Goal: Task Accomplishment & Management: Complete application form

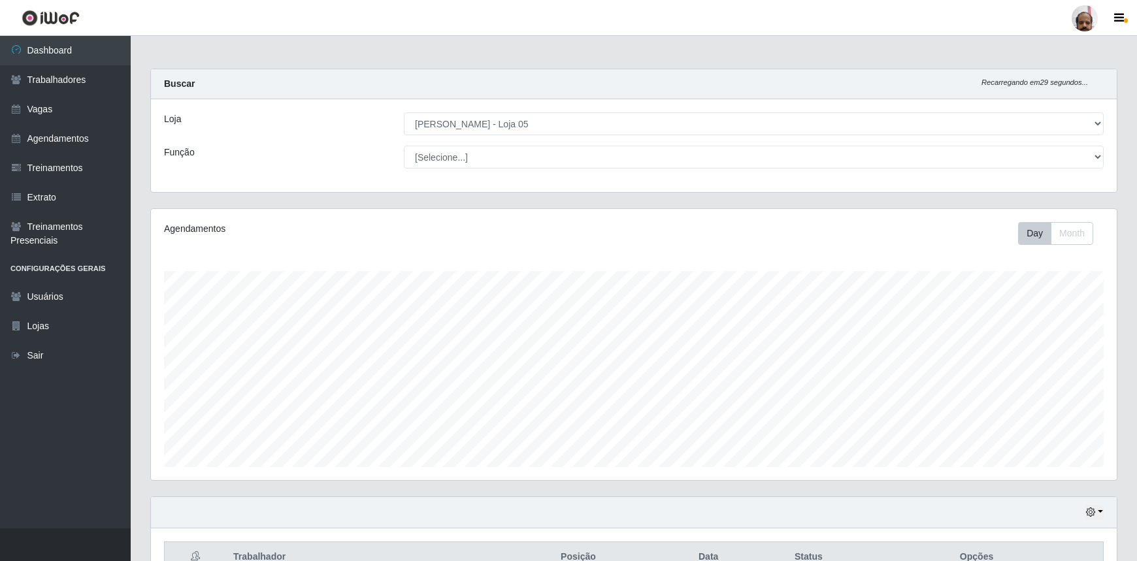
select select "252"
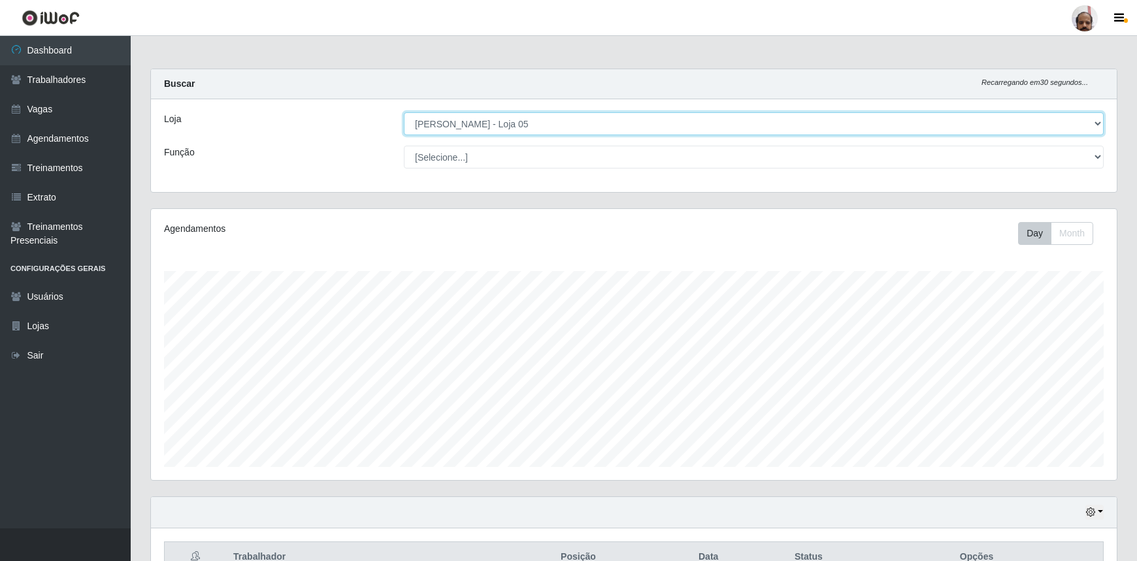
scroll to position [271, 966]
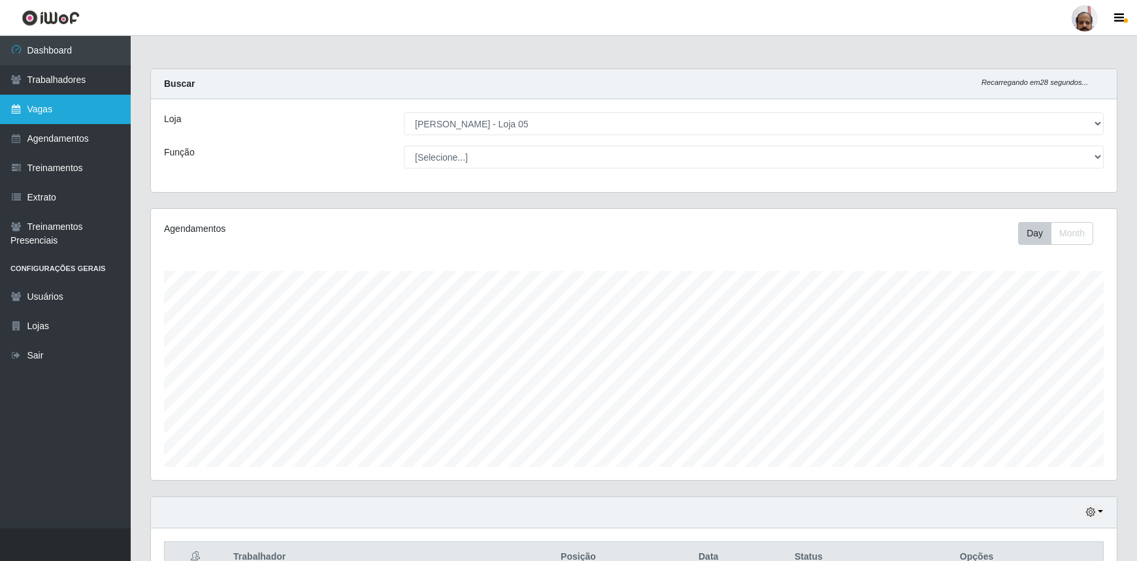
click at [56, 110] on link "Vagas" at bounding box center [65, 109] width 131 height 29
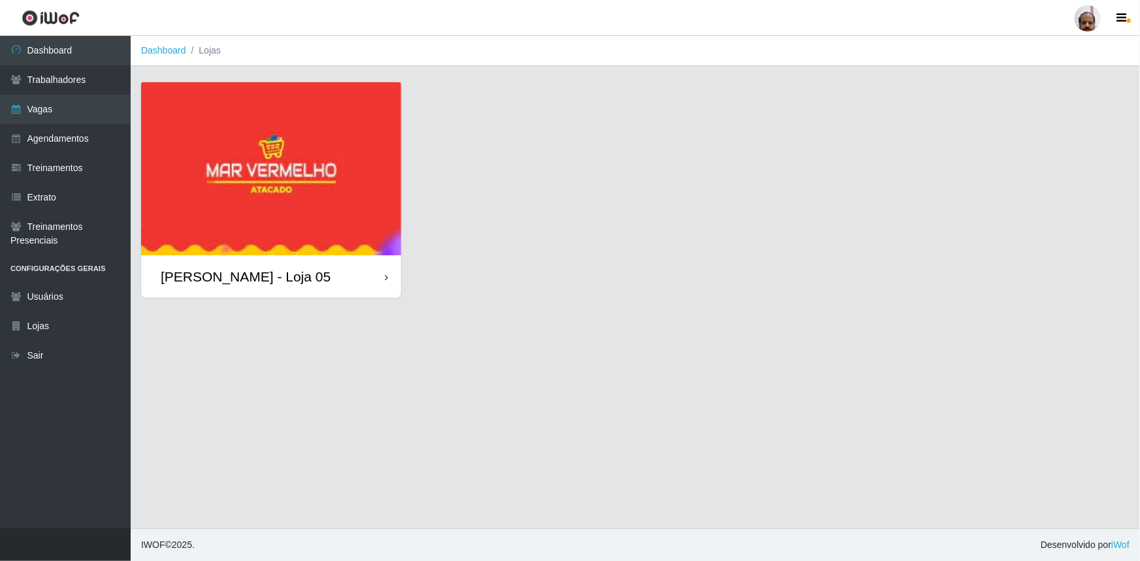
click at [262, 270] on div "[PERSON_NAME] - Loja 05" at bounding box center [246, 277] width 170 height 16
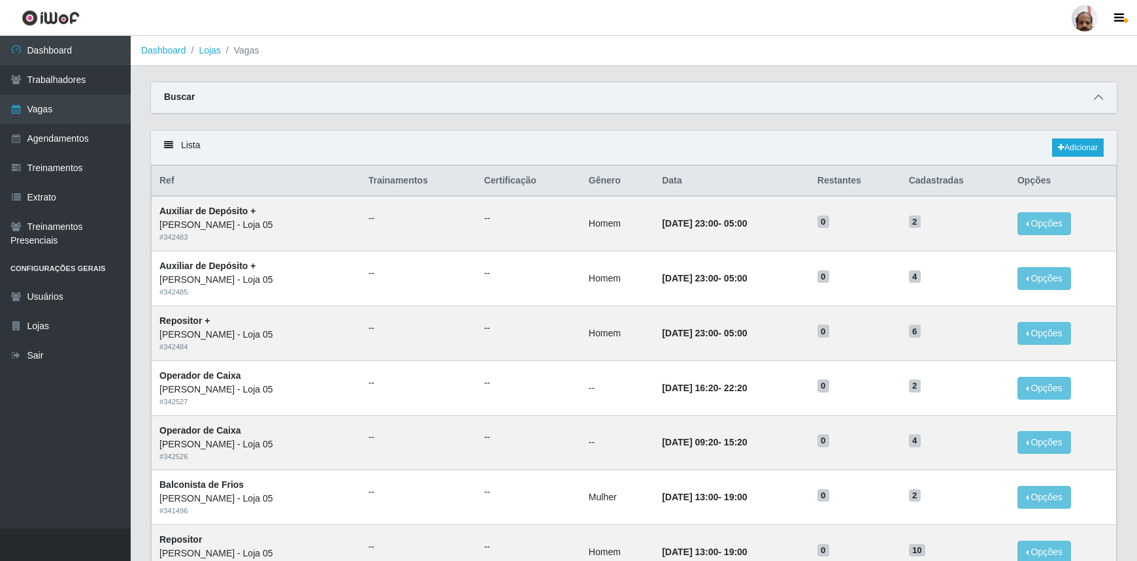
click at [1099, 99] on icon at bounding box center [1098, 97] width 9 height 9
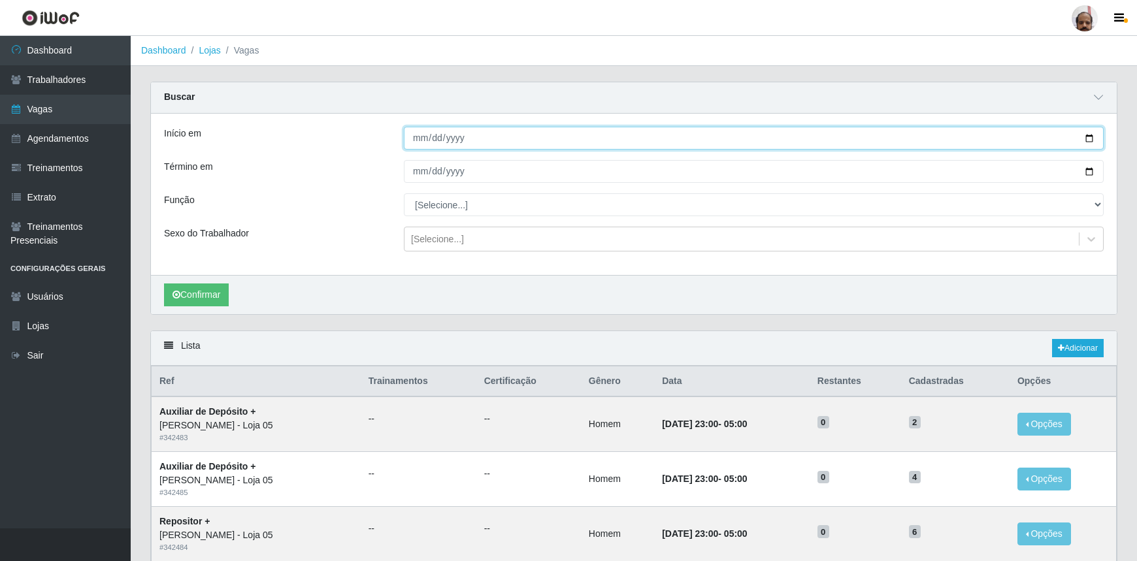
click at [1091, 136] on input "Início em" at bounding box center [754, 138] width 700 height 23
type input "[DATE]"
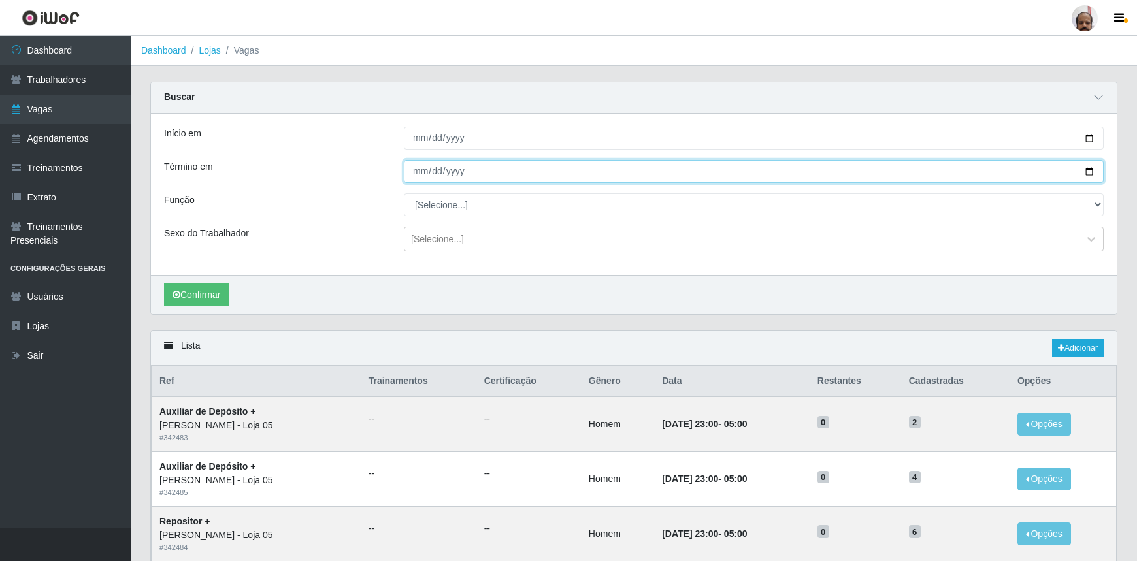
click at [1090, 170] on input "Término em" at bounding box center [754, 171] width 700 height 23
type input "[DATE]"
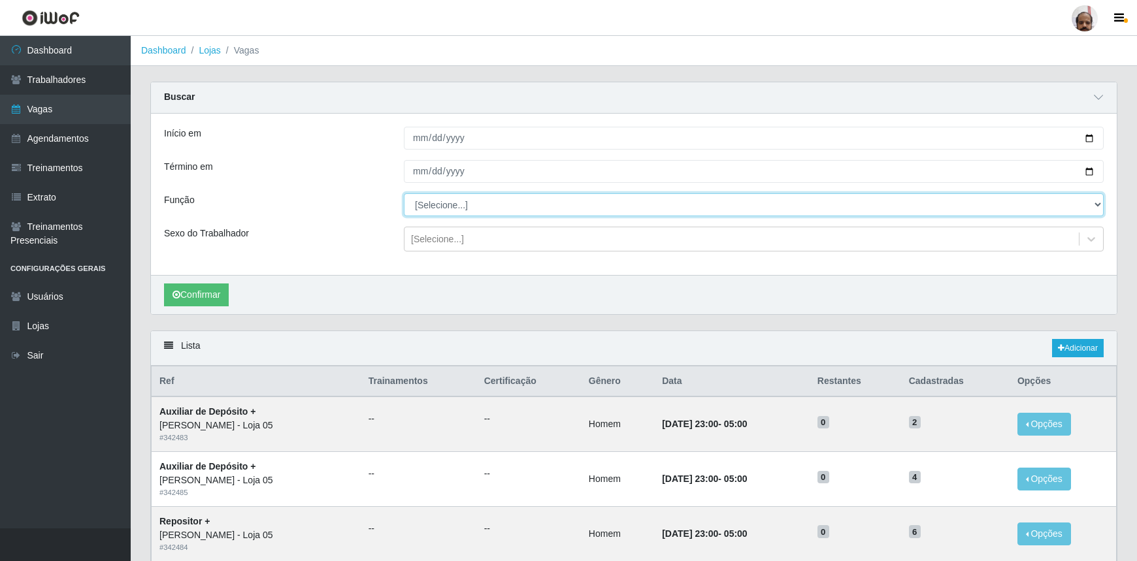
click at [494, 201] on select "[Selecione...] ASG ASG + ASG ++ Auxiliar de Depósito Auxiliar de Depósito + Aux…" at bounding box center [754, 204] width 700 height 23
select select "72"
click at [404, 193] on select "[Selecione...] ASG ASG + ASG ++ Auxiliar de Depósito Auxiliar de Depósito + Aux…" at bounding box center [754, 204] width 700 height 23
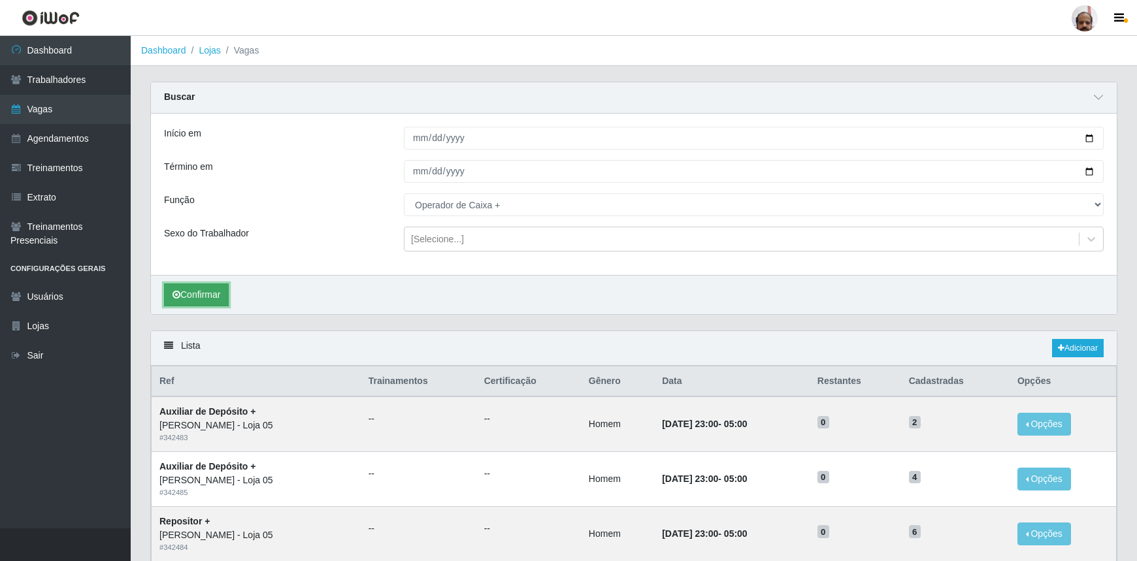
click at [209, 293] on button "Confirmar" at bounding box center [196, 295] width 65 height 23
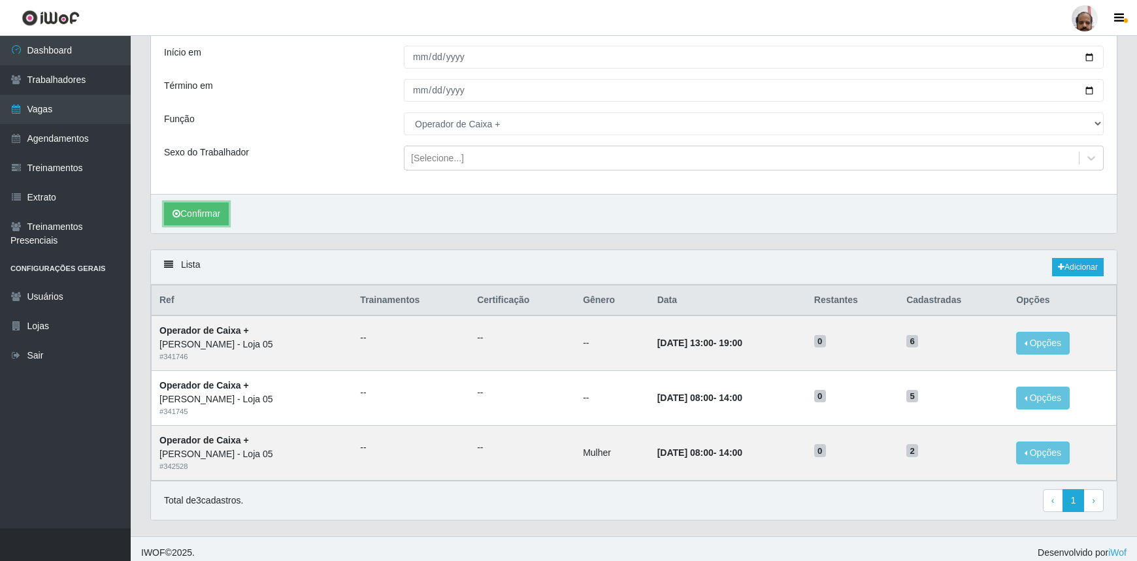
scroll to position [88, 0]
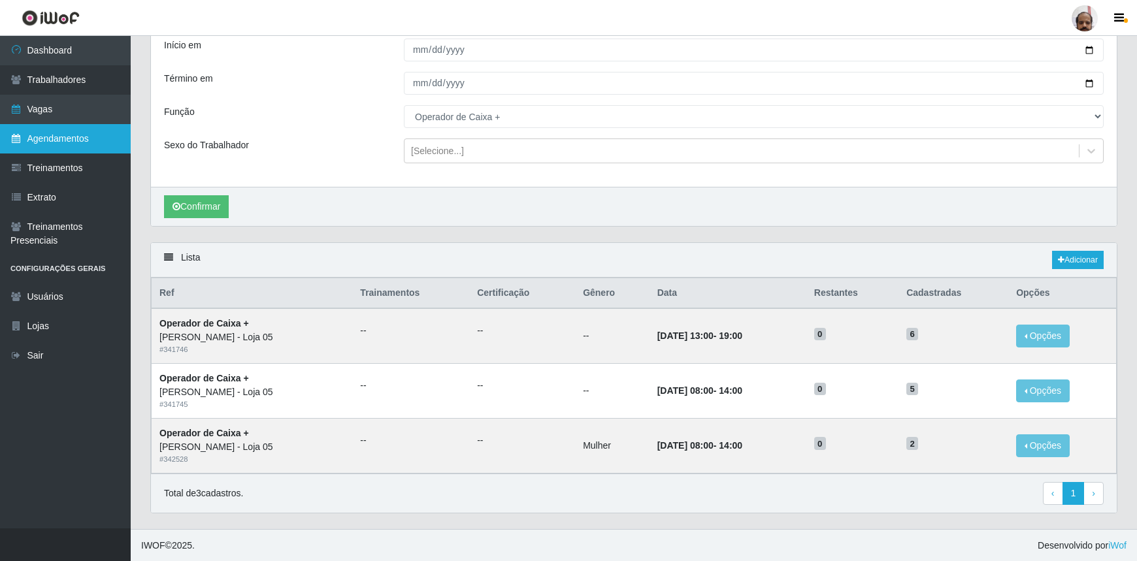
click at [67, 143] on link "Agendamentos" at bounding box center [65, 138] width 131 height 29
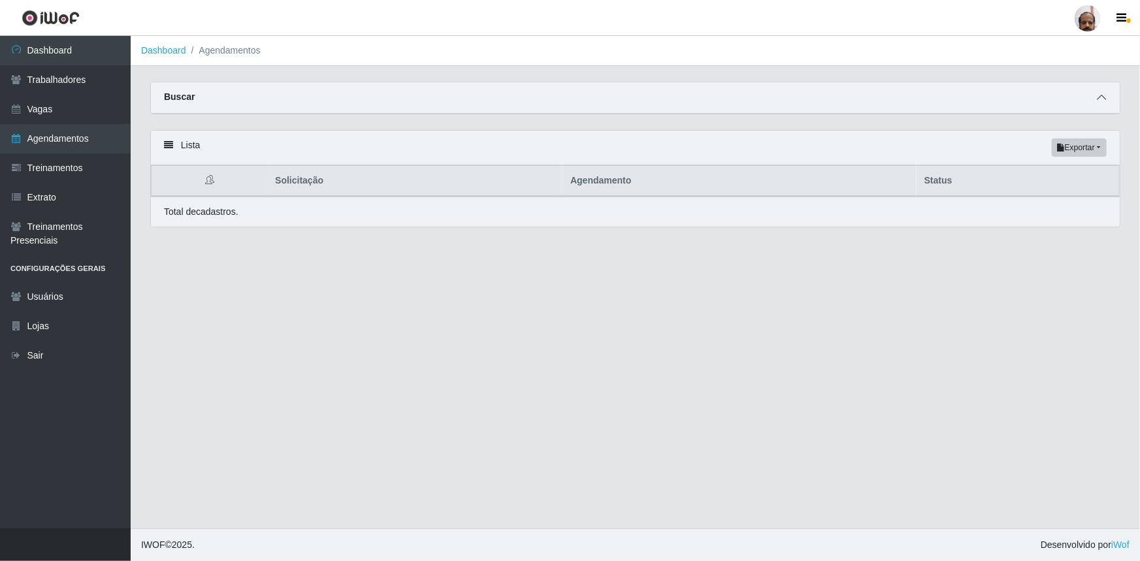
click at [1108, 99] on span at bounding box center [1102, 97] width 16 height 15
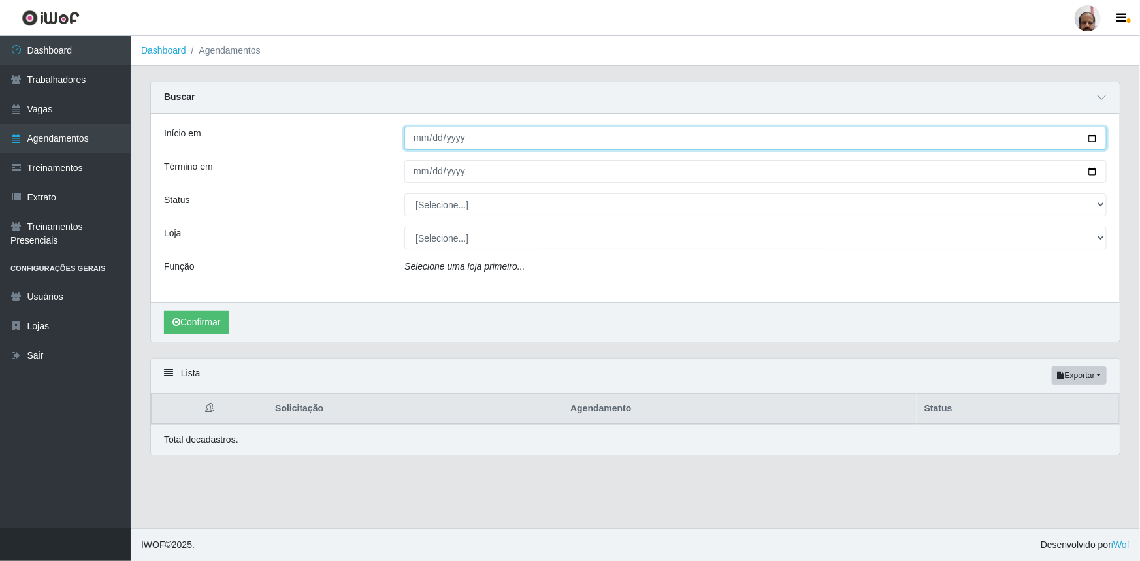
click at [1092, 137] on input "Início em" at bounding box center [755, 138] width 702 height 23
type input "[DATE]"
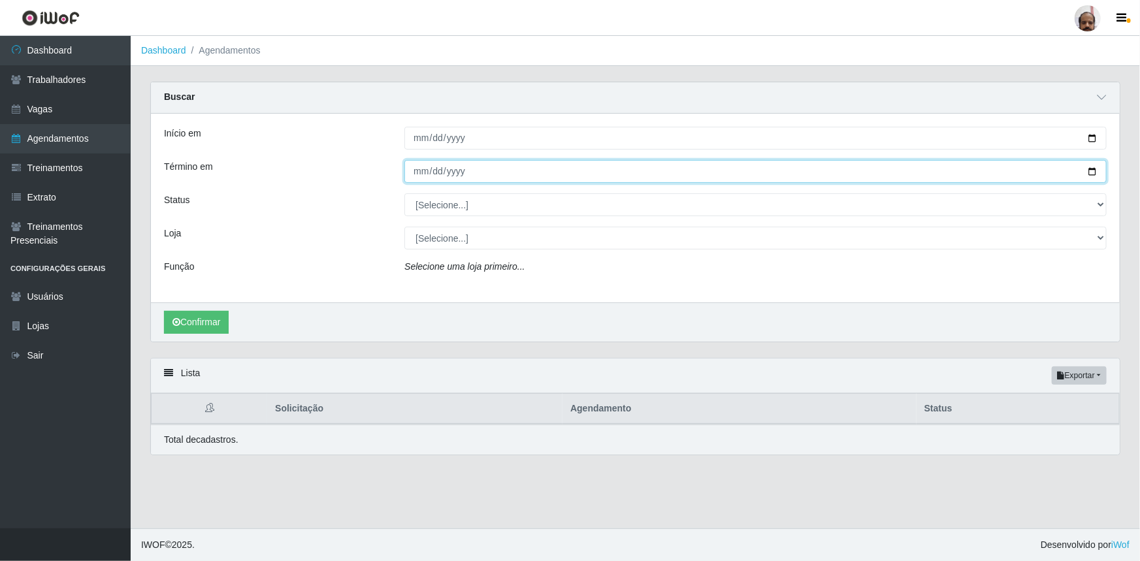
click at [1093, 174] on input "Término em" at bounding box center [755, 171] width 702 height 23
type input "[DATE]"
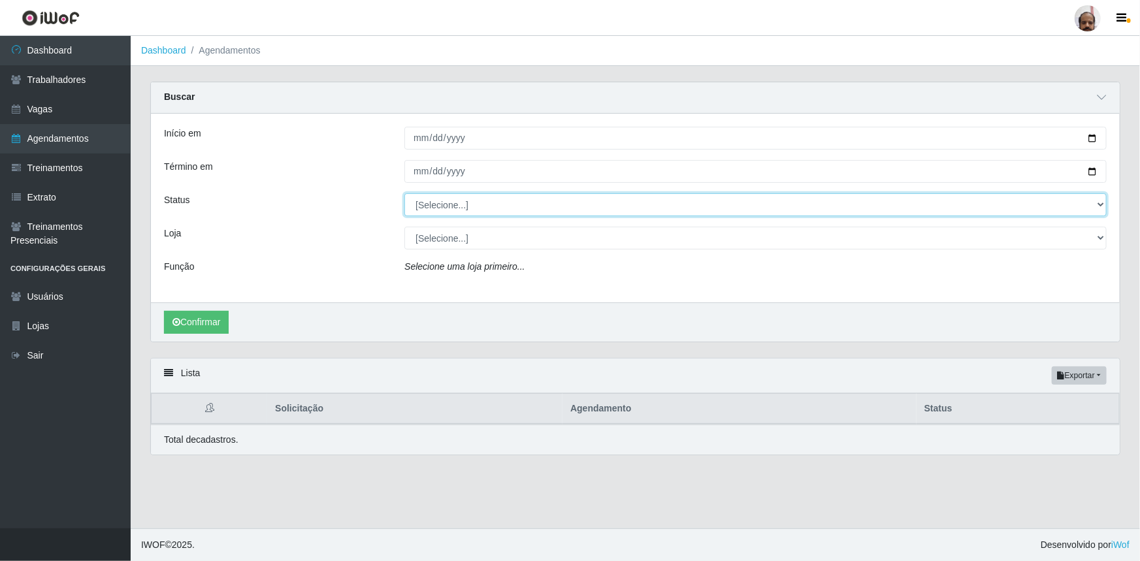
click at [487, 201] on select "[Selecione...] AGENDADO AGUARDANDO LIBERAR EM ANDAMENTO EM REVISÃO FINALIZADO C…" at bounding box center [755, 204] width 702 height 23
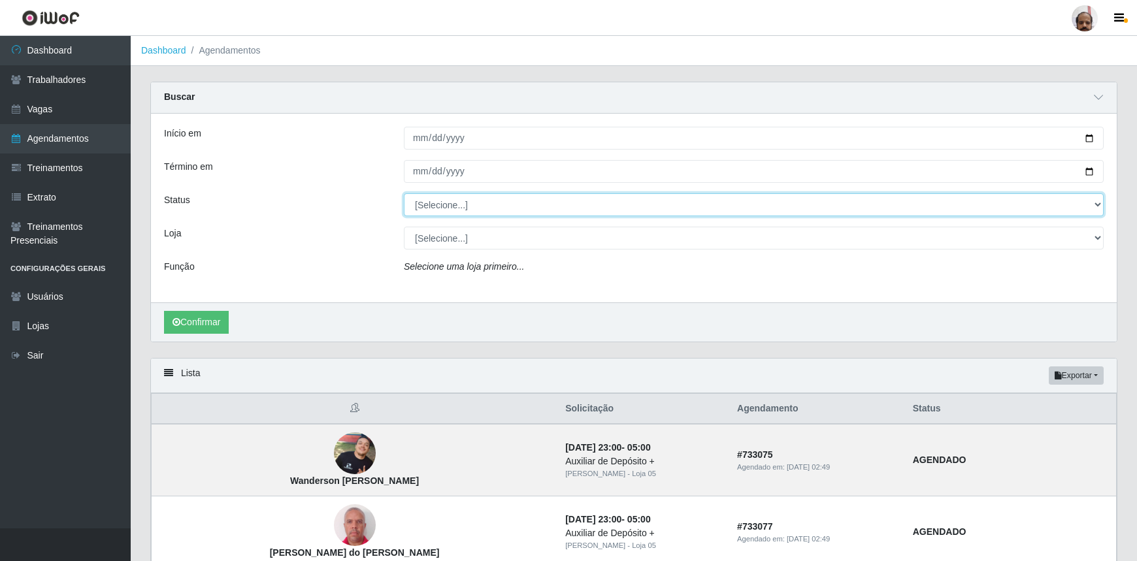
select select "AGENDADO"
click at [404, 193] on select "[Selecione...] AGENDADO AGUARDANDO LIBERAR EM ANDAMENTO EM REVISÃO FINALIZADO C…" at bounding box center [754, 204] width 700 height 23
click at [548, 235] on select "[Selecione...] Mar Vermelho - Loja 05" at bounding box center [754, 238] width 700 height 23
select select "252"
click at [404, 227] on select "[Selecione...] Mar Vermelho - Loja 05" at bounding box center [754, 238] width 700 height 23
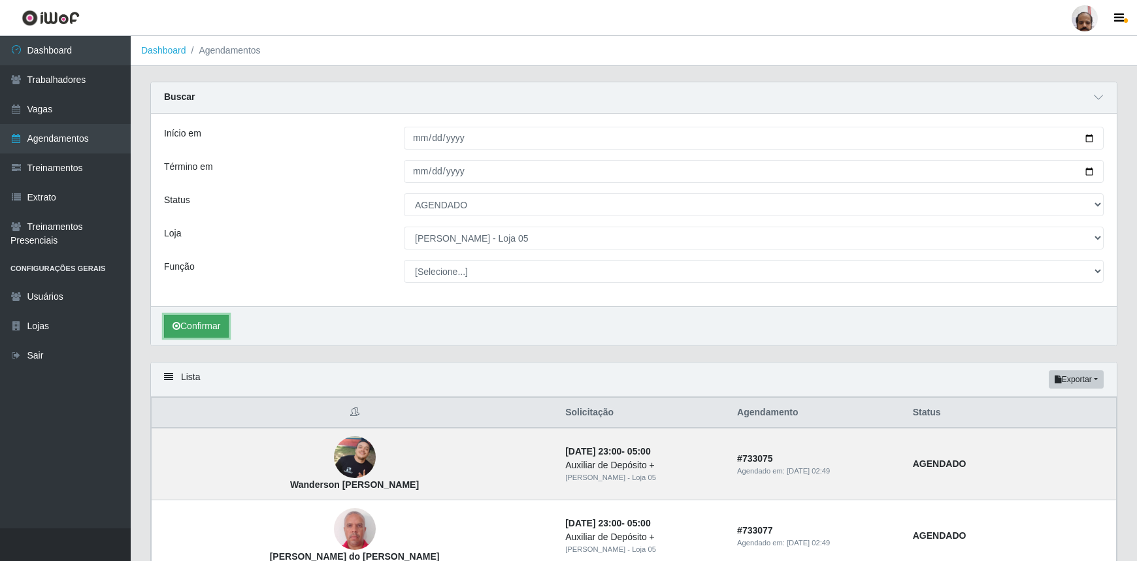
click at [209, 325] on button "Confirmar" at bounding box center [196, 326] width 65 height 23
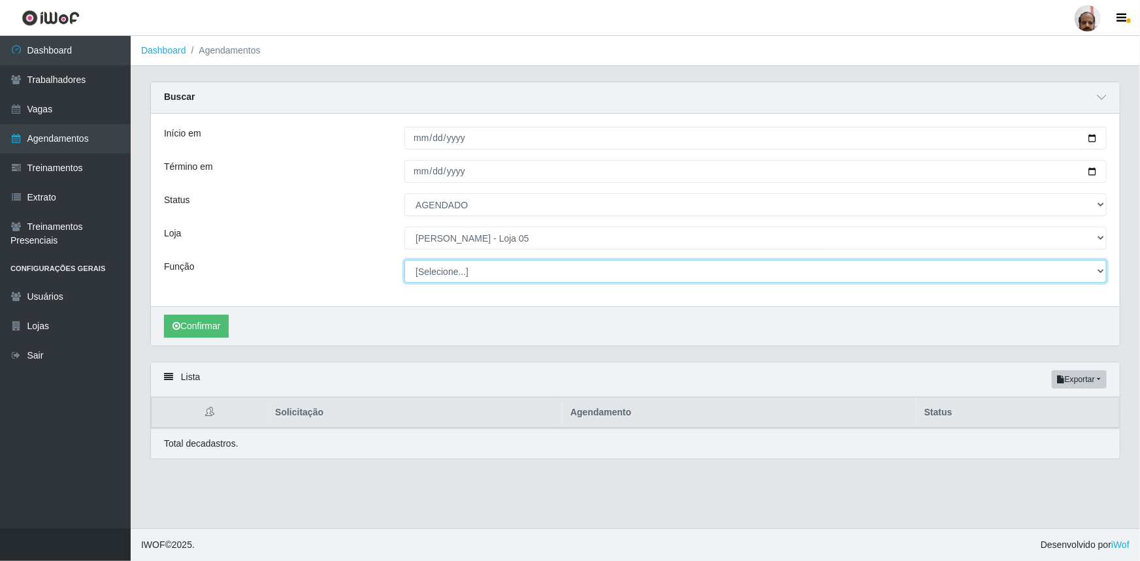
click at [463, 272] on select "[Selecione...] ASG ASG + ASG ++ Auxiliar de Depósito Auxiliar de Depósito + Aux…" at bounding box center [755, 271] width 702 height 23
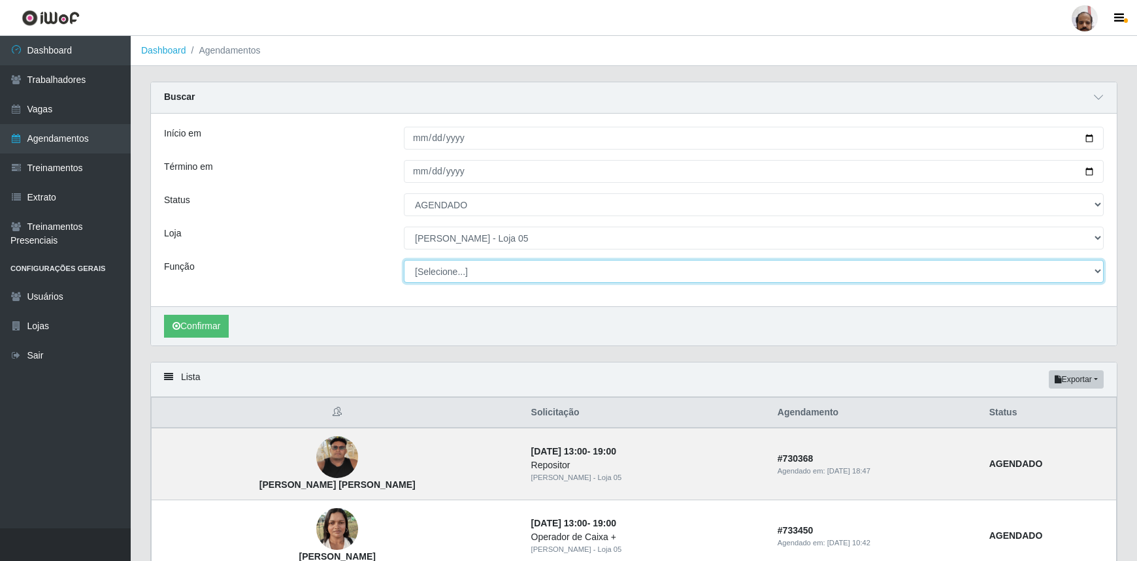
select select "72"
click at [404, 260] on select "[Selecione...] ASG ASG + ASG ++ Auxiliar de Depósito Auxiliar de Depósito + Aux…" at bounding box center [754, 271] width 700 height 23
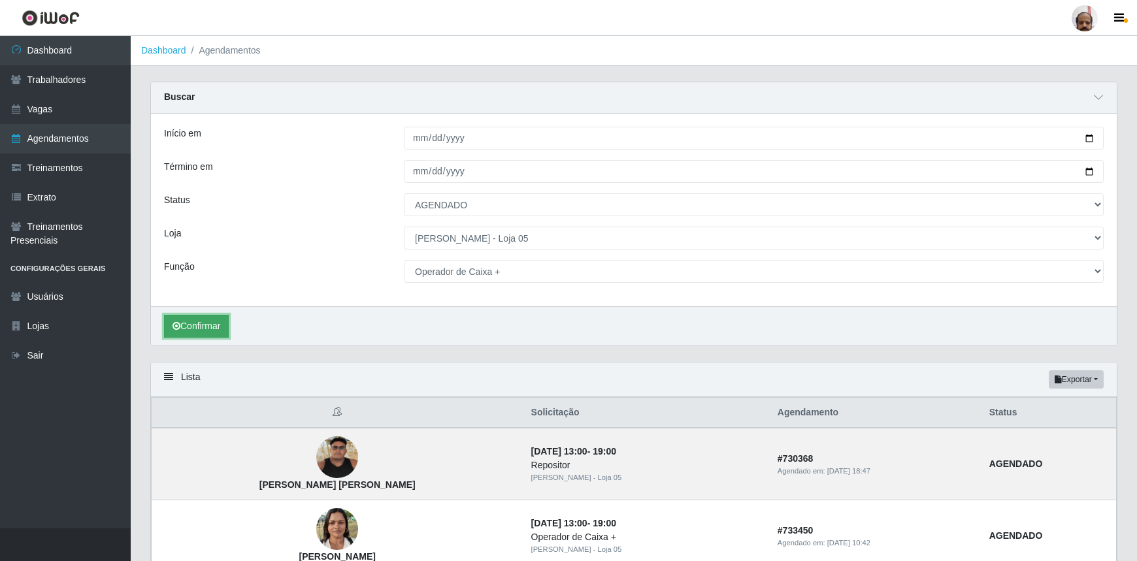
click at [196, 333] on button "Confirmar" at bounding box center [196, 326] width 65 height 23
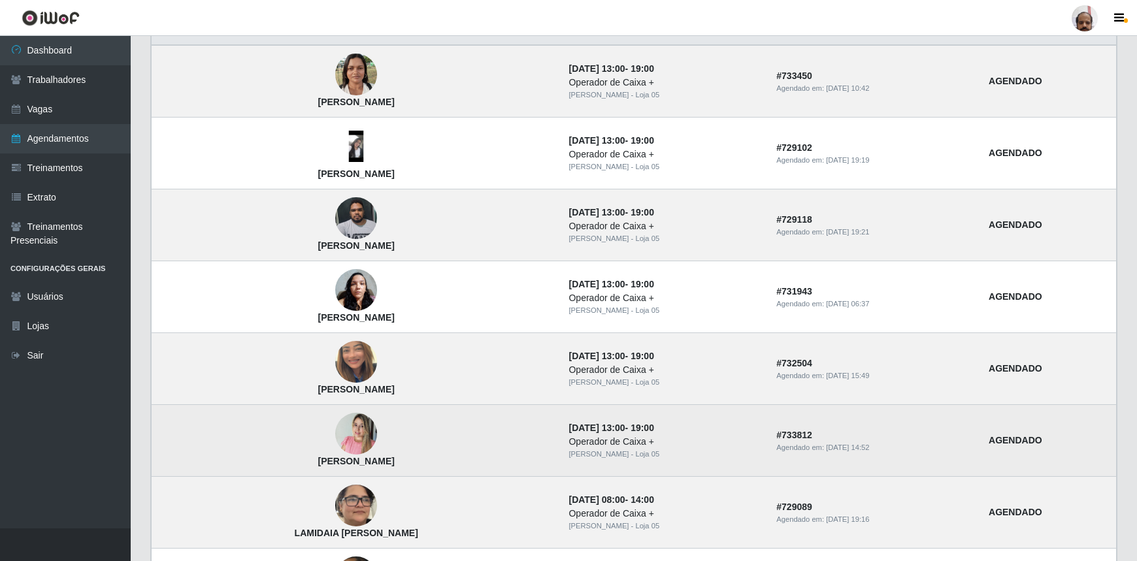
scroll to position [354, 0]
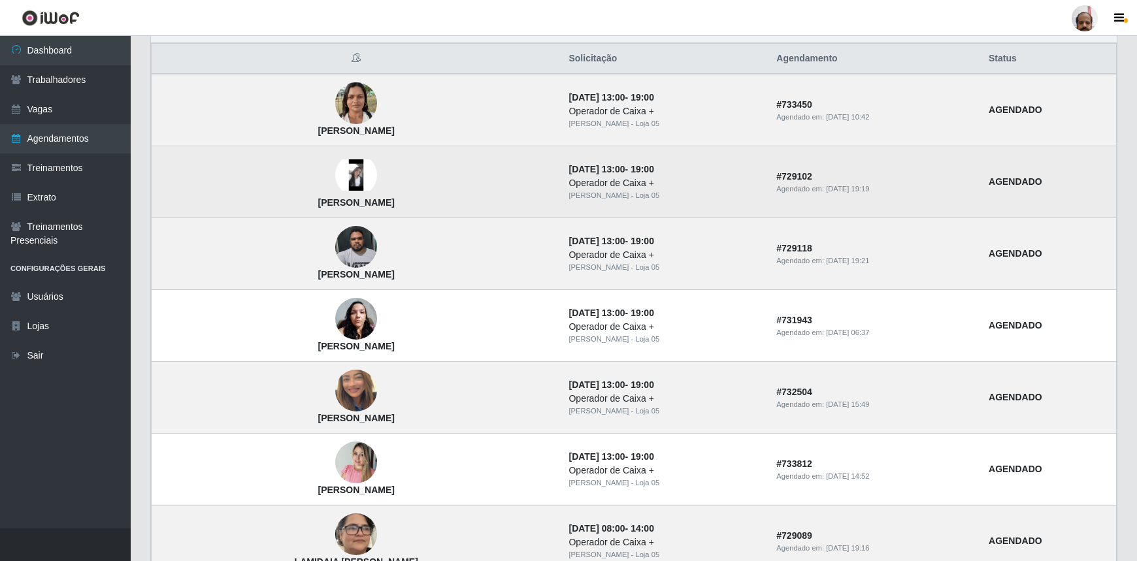
click at [335, 173] on img at bounding box center [356, 174] width 42 height 31
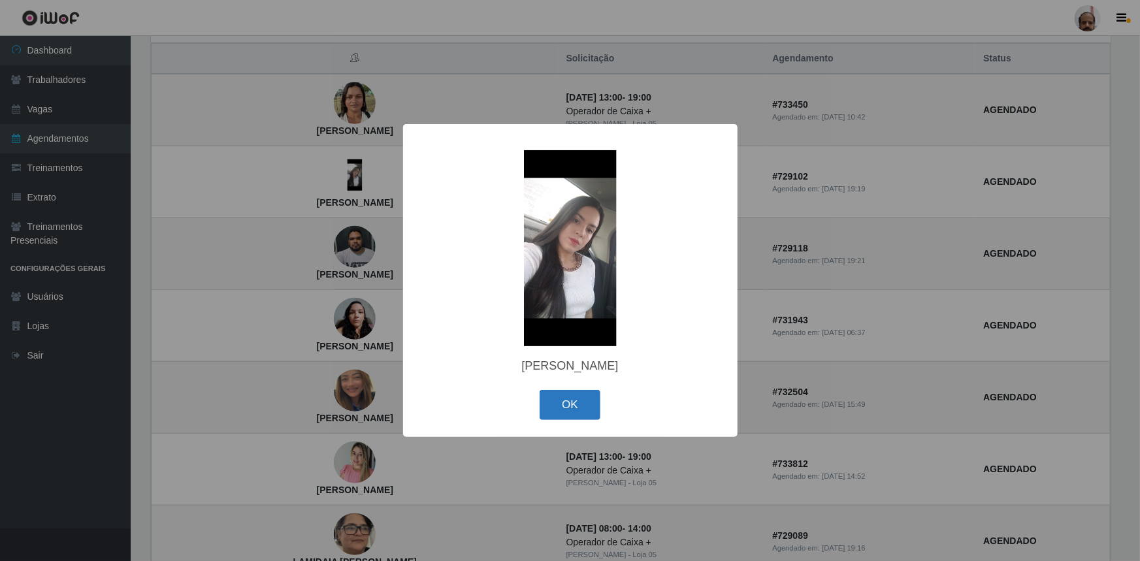
click at [572, 412] on button "OK" at bounding box center [570, 405] width 61 height 31
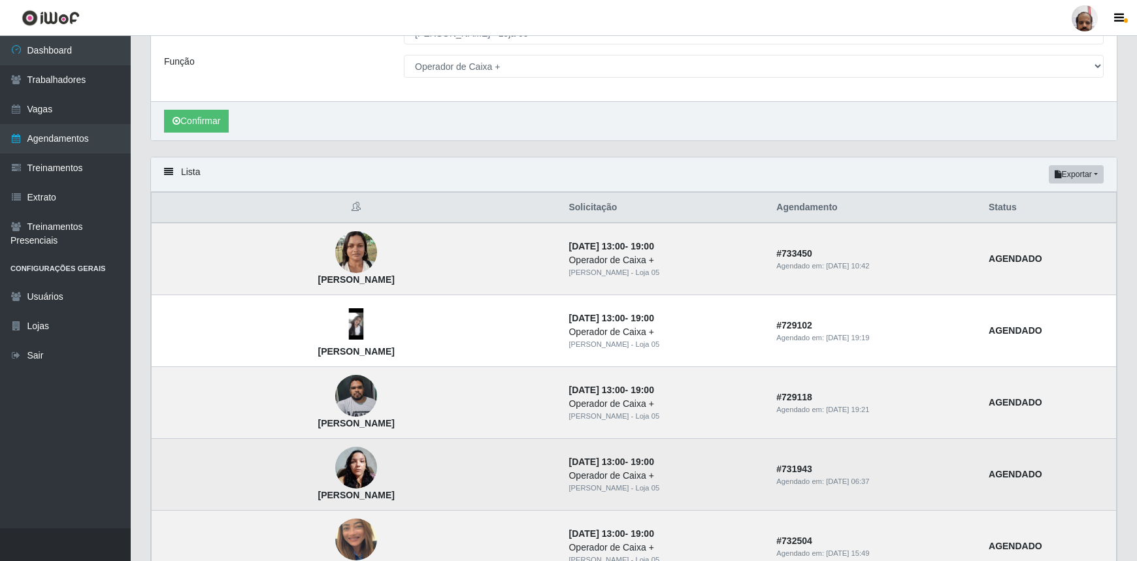
scroll to position [0, 0]
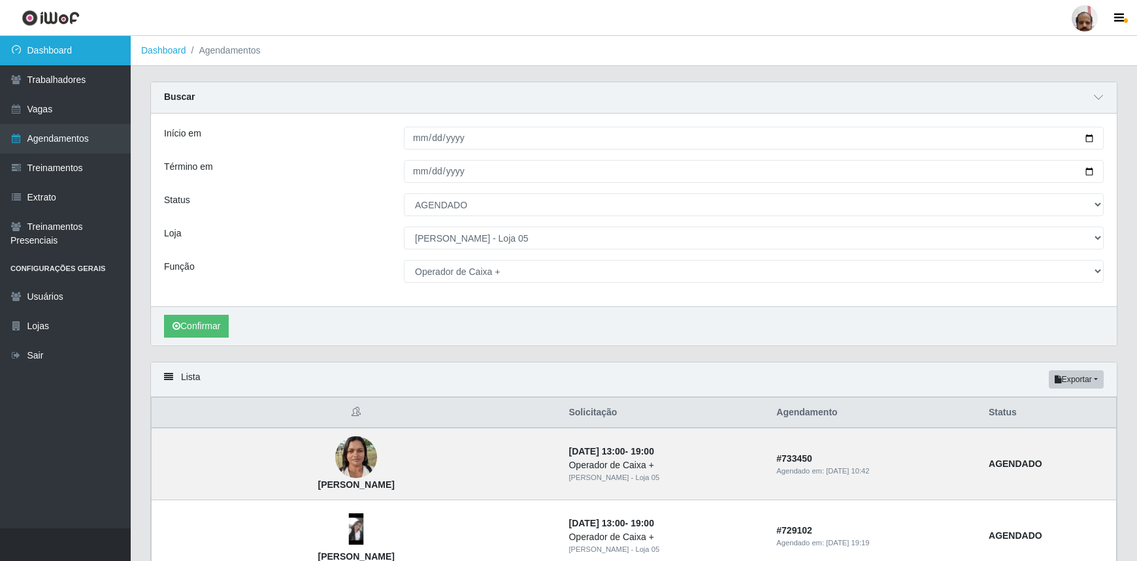
click at [59, 44] on link "Dashboard" at bounding box center [65, 50] width 131 height 29
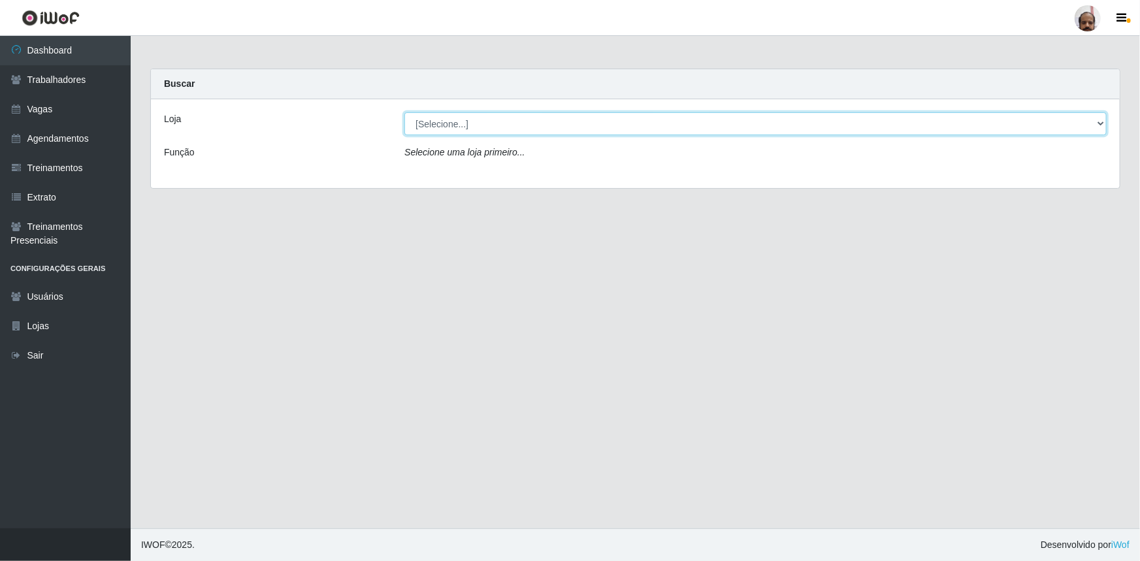
click at [488, 123] on select "[Selecione...] Mar Vermelho - Loja 05" at bounding box center [755, 123] width 702 height 23
select select "252"
click at [404, 112] on select "[Selecione...] Mar Vermelho - Loja 05" at bounding box center [755, 123] width 702 height 23
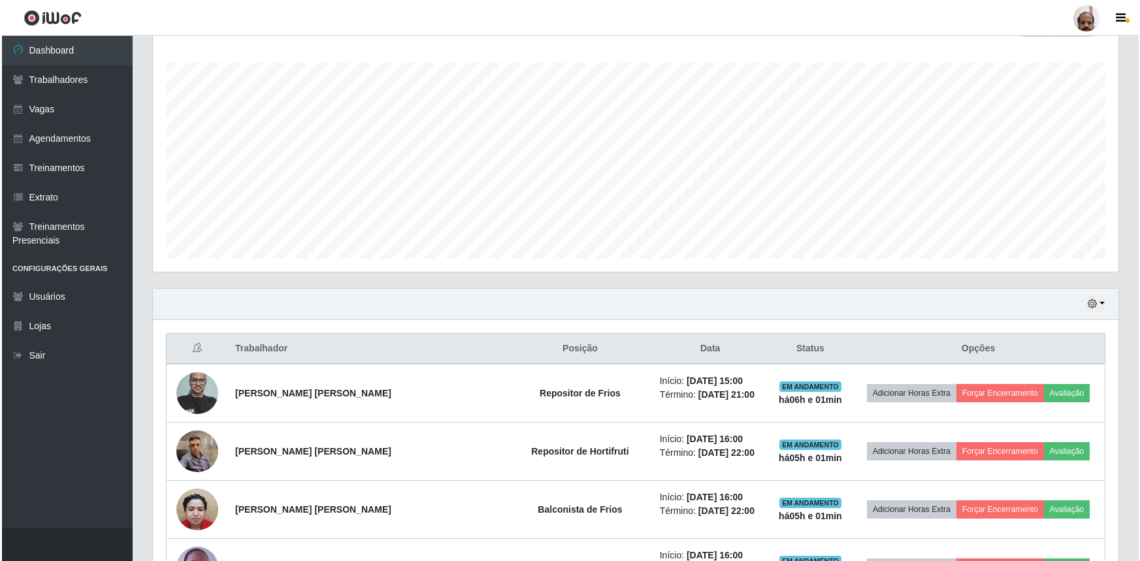
scroll to position [356, 0]
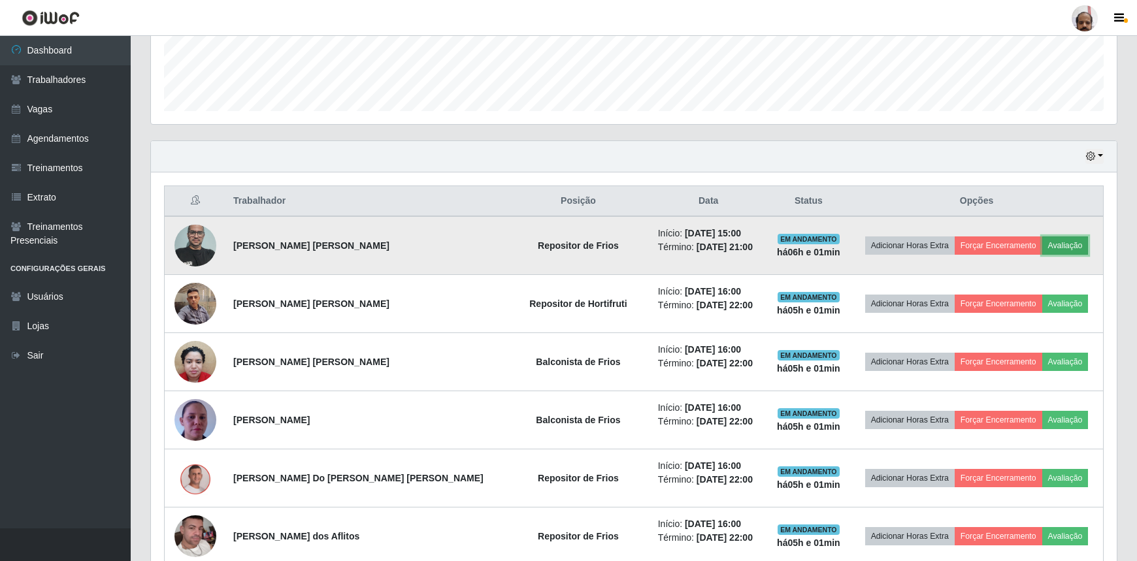
click at [1049, 246] on button "Avaliação" at bounding box center [1065, 246] width 46 height 18
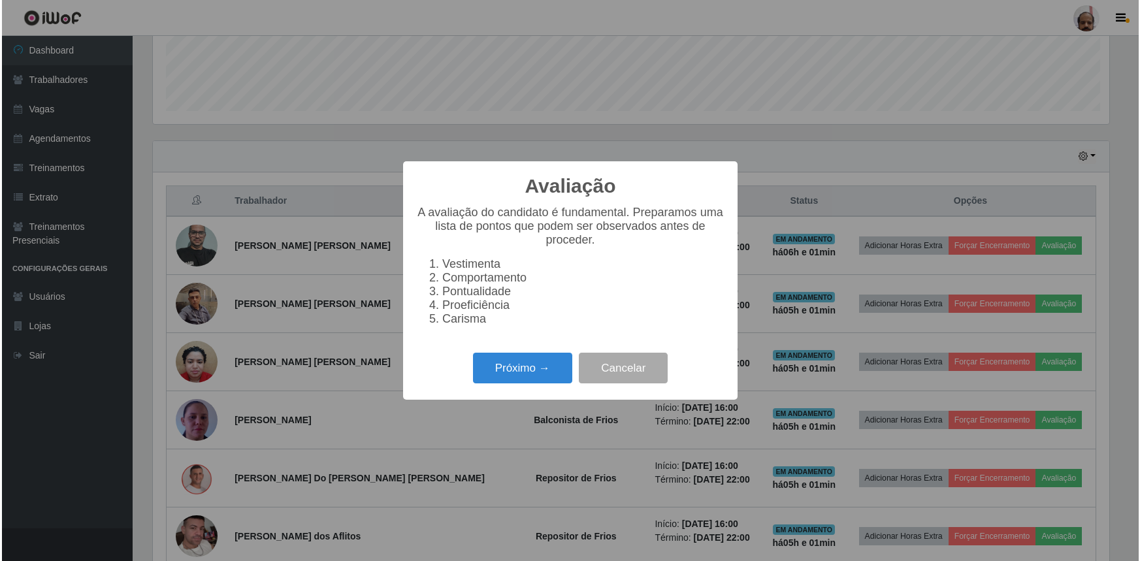
scroll to position [271, 960]
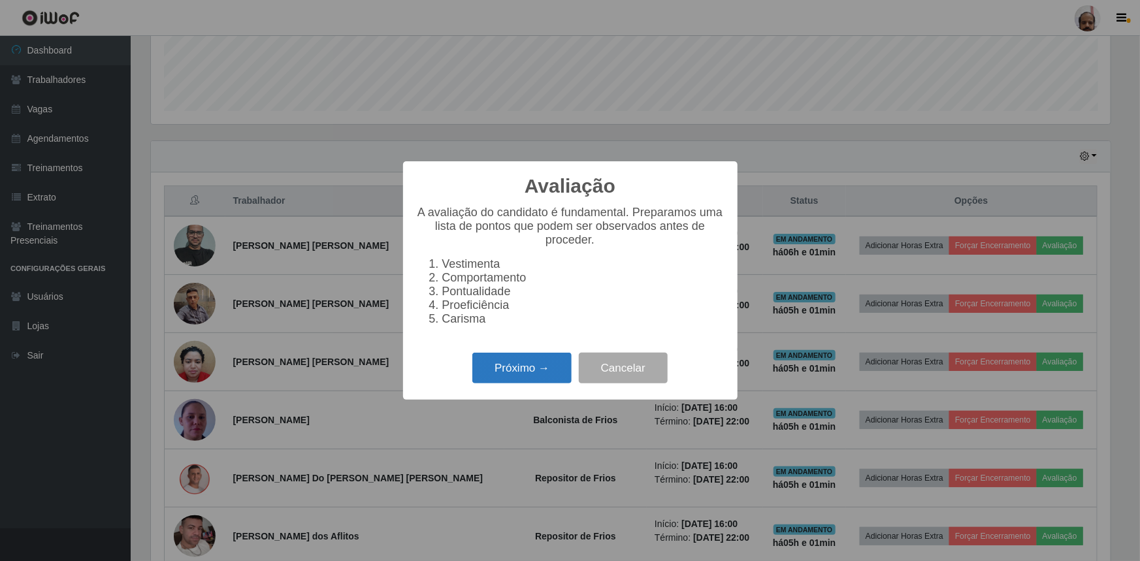
click at [533, 371] on button "Próximo →" at bounding box center [521, 368] width 99 height 31
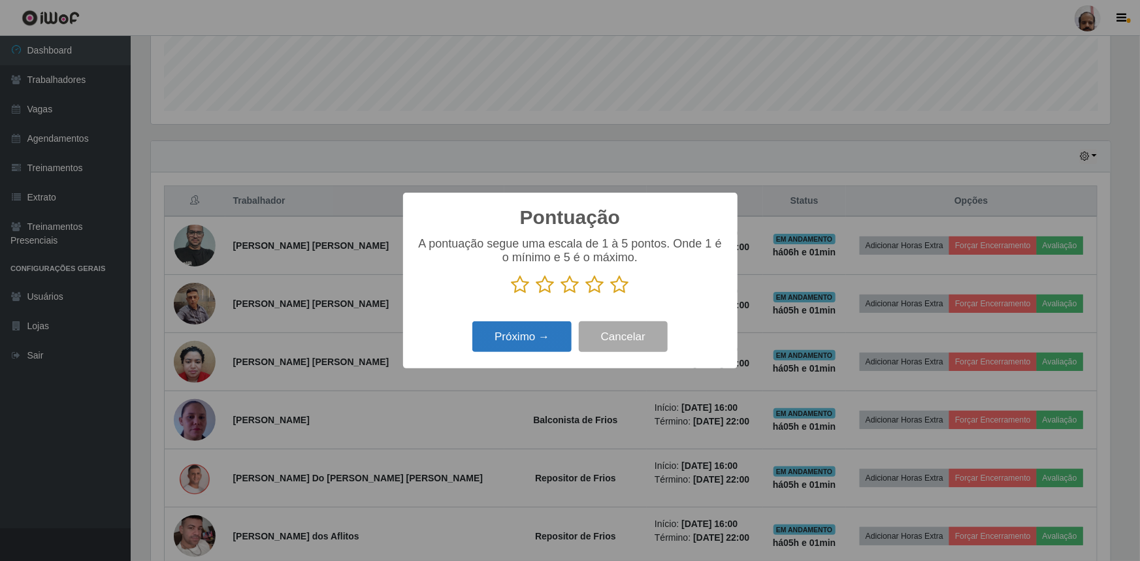
drag, startPoint x: 620, startPoint y: 280, endPoint x: 561, endPoint y: 340, distance: 84.1
click at [620, 285] on icon at bounding box center [620, 285] width 18 height 20
click at [611, 295] on input "radio" at bounding box center [611, 295] width 0 height 0
click at [558, 338] on button "Próximo →" at bounding box center [521, 336] width 99 height 31
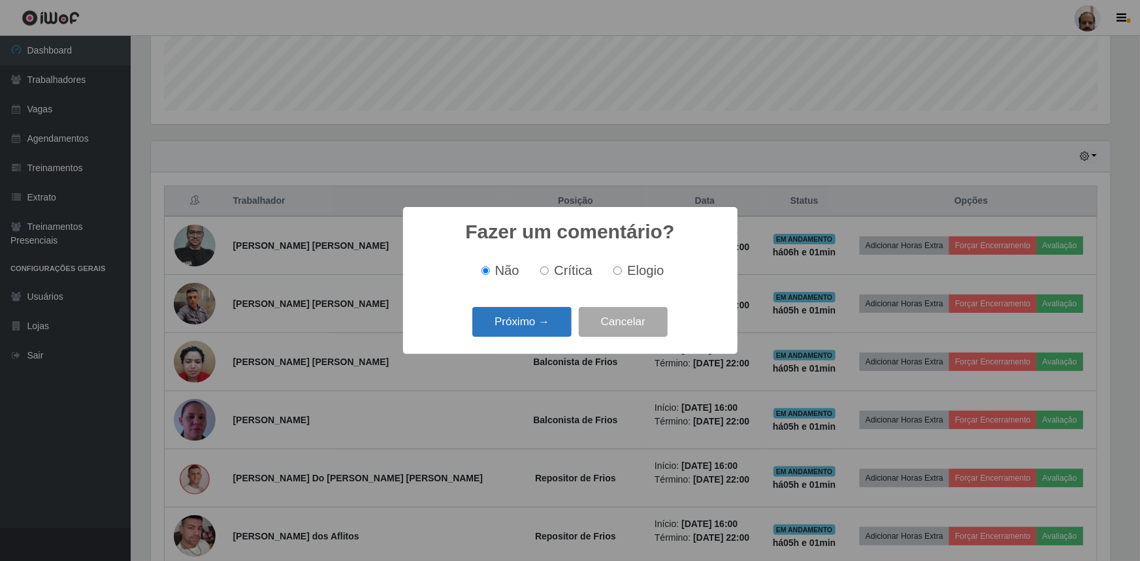
click at [551, 334] on button "Próximo →" at bounding box center [521, 322] width 99 height 31
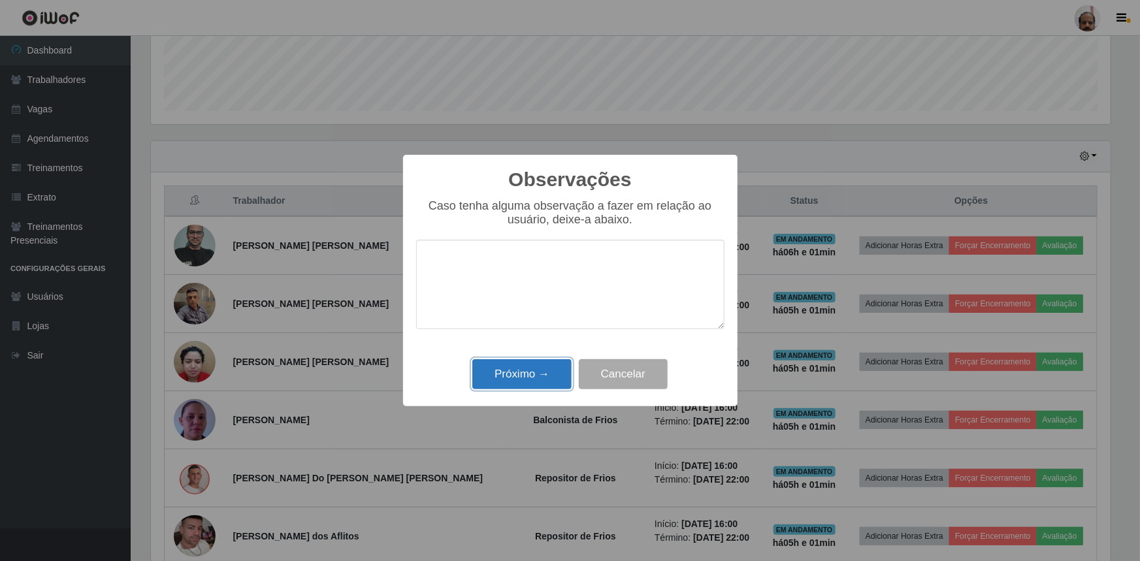
click at [544, 380] on button "Próximo →" at bounding box center [521, 374] width 99 height 31
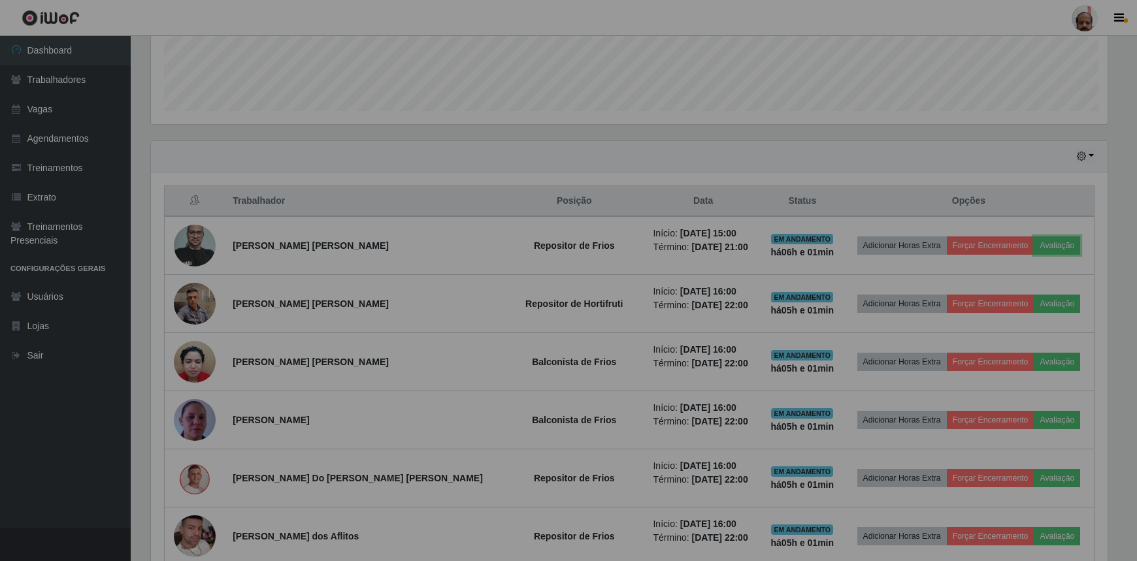
scroll to position [271, 966]
